Goal: Information Seeking & Learning: Learn about a topic

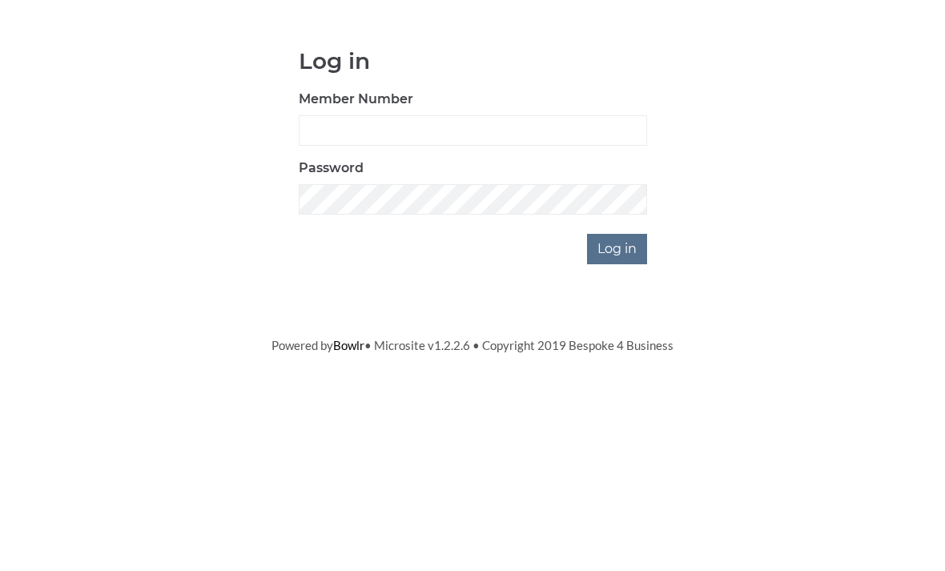
scroll to position [133, 0]
type input "0196"
click at [618, 367] on input "Log in" at bounding box center [617, 382] width 60 height 30
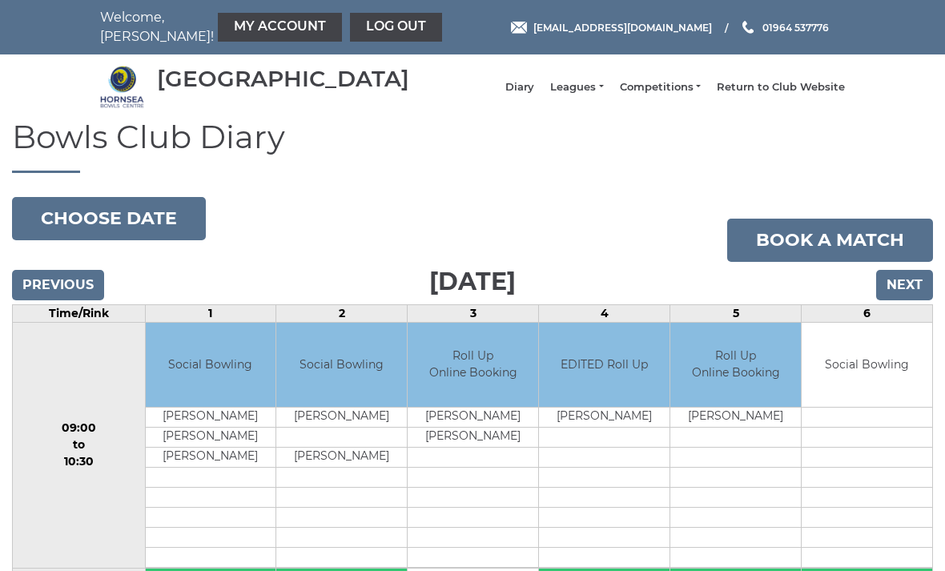
click at [603, 91] on link "Leagues" at bounding box center [576, 87] width 53 height 14
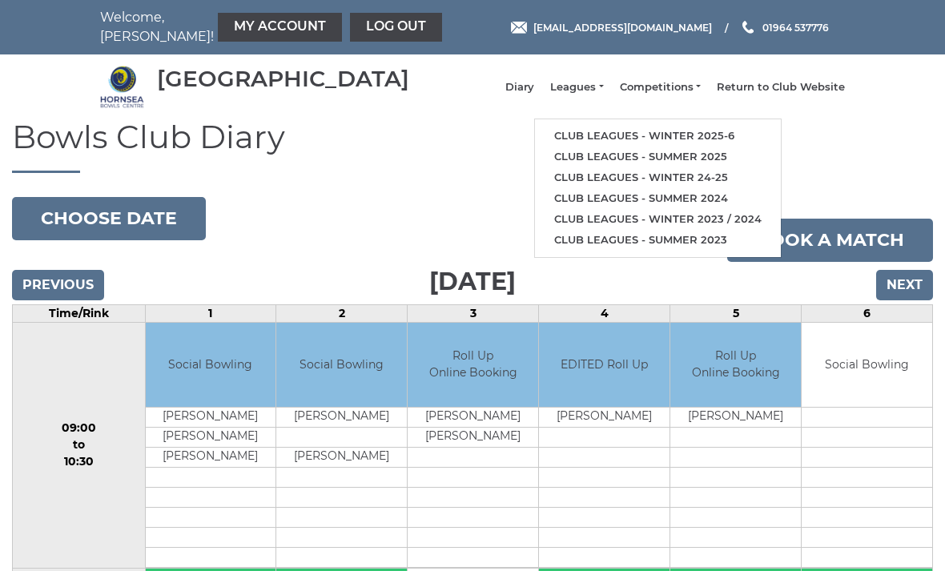
click at [652, 143] on link "Club leagues - Winter 2025-6" at bounding box center [658, 136] width 246 height 21
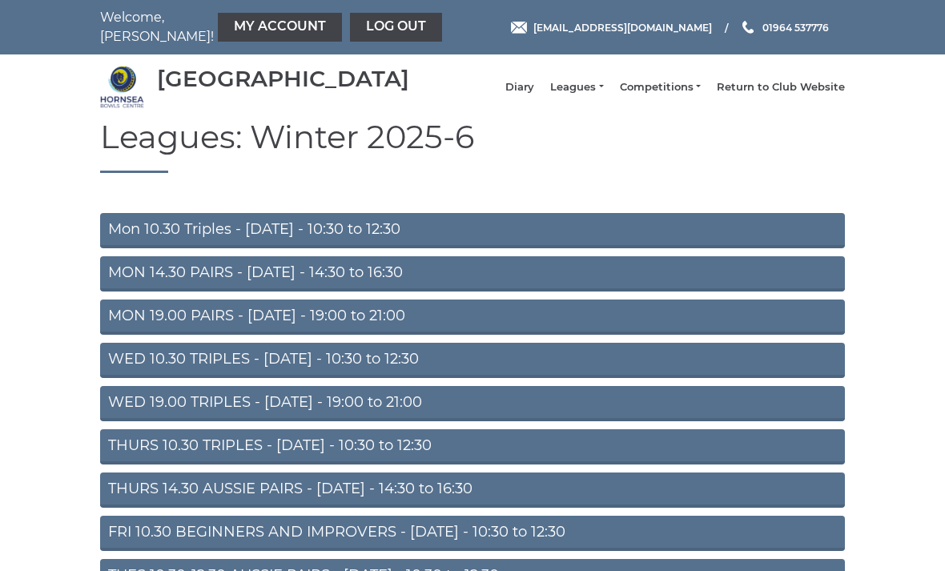
click at [445, 243] on link "Mon 10.30 Triples - [DATE] - 10:30 to 12:30" at bounding box center [472, 230] width 745 height 35
click at [626, 243] on link "Mon 10.30 Triples - [DATE] - 10:30 to 12:30" at bounding box center [472, 230] width 745 height 35
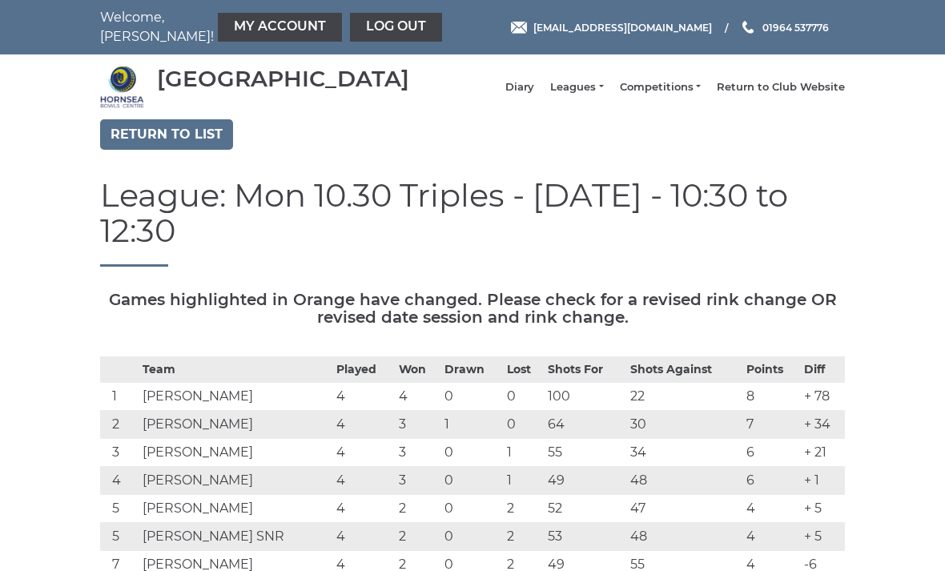
click at [189, 139] on link "Return to list" at bounding box center [166, 134] width 133 height 30
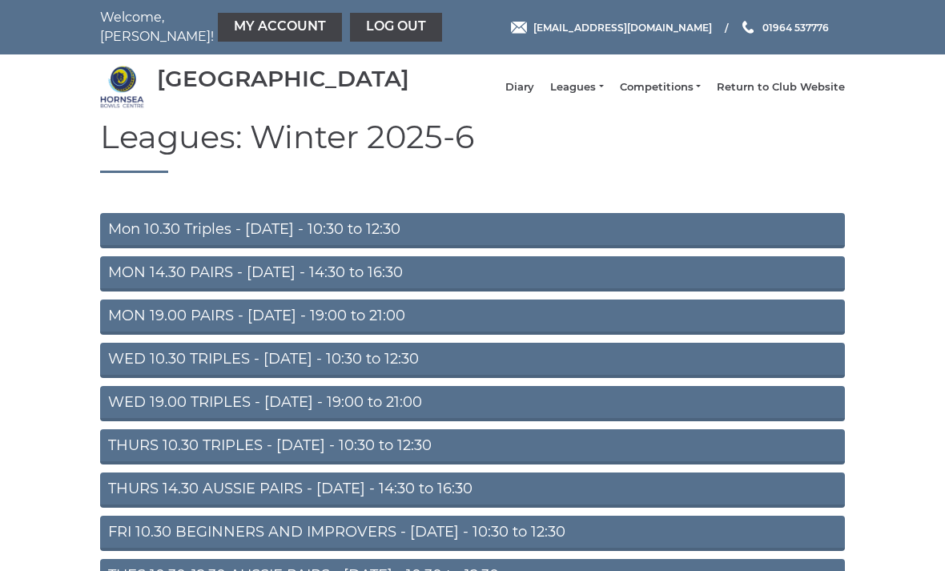
click at [468, 290] on link "MON 14.30 PAIRS - [DATE] - 14:30 to 16:30" at bounding box center [472, 273] width 745 height 35
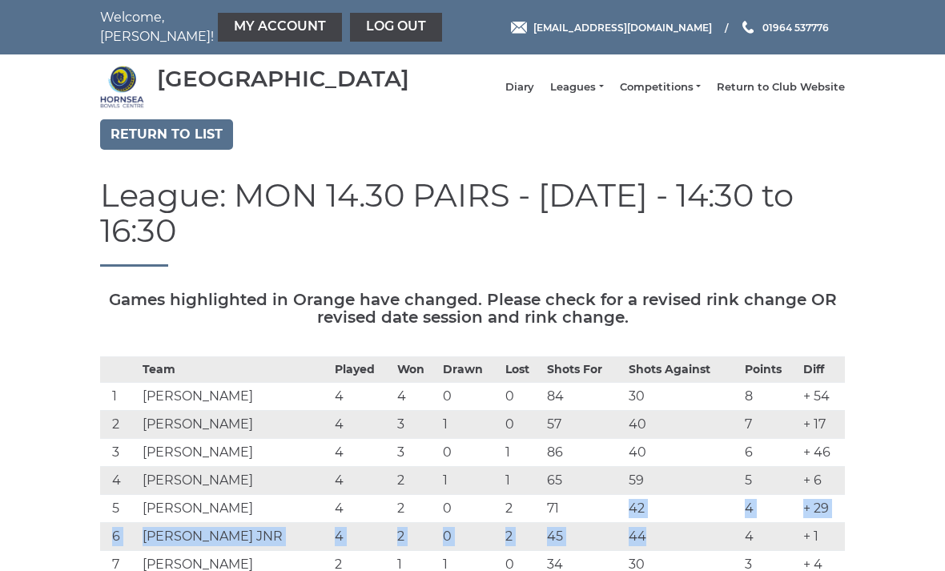
click at [183, 141] on link "Return to list" at bounding box center [166, 134] width 133 height 30
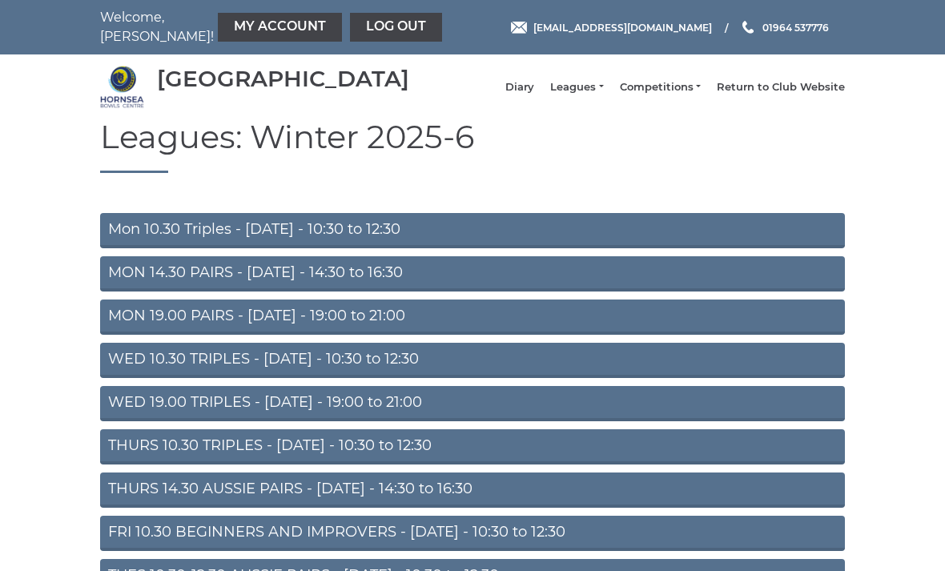
click at [368, 335] on link "MON 19.00 PAIRS - Monday - 19:00 to 21:00" at bounding box center [472, 317] width 745 height 35
